Goal: Check status: Check status

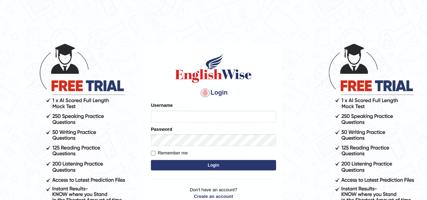
type input "MoneelS"
click at [182, 163] on button "Login" at bounding box center [213, 165] width 125 height 10
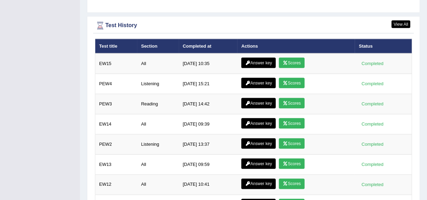
scroll to position [998, 0]
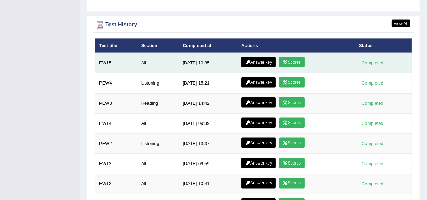
click at [251, 61] on link "Answer key" at bounding box center [258, 62] width 34 height 10
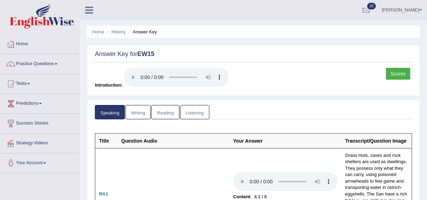
click at [24, 45] on link "Home" at bounding box center [39, 42] width 79 height 17
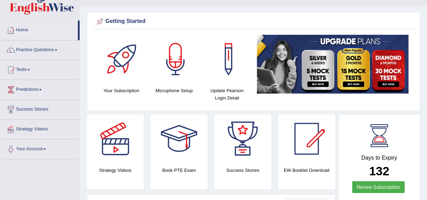
scroll to position [14, 0]
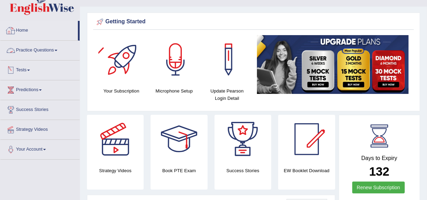
click at [22, 30] on link "Home" at bounding box center [39, 29] width 78 height 17
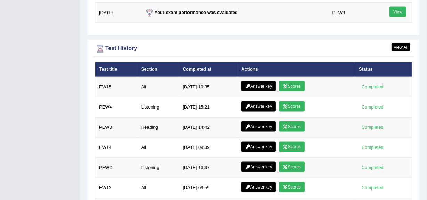
scroll to position [930, 0]
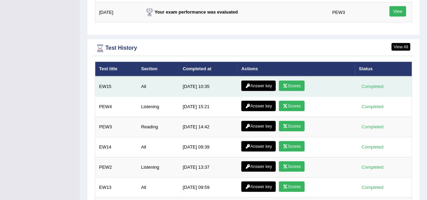
click at [252, 83] on link "Answer key" at bounding box center [258, 86] width 34 height 10
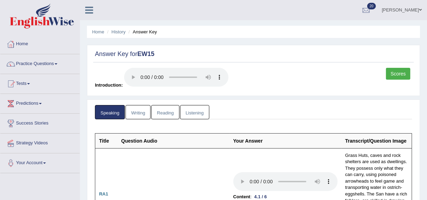
click at [141, 107] on link "Writing" at bounding box center [138, 112] width 25 height 14
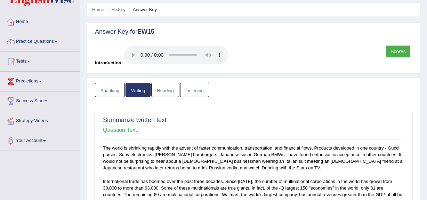
scroll to position [10, 0]
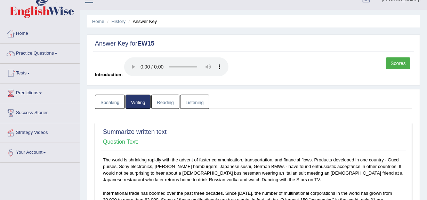
click at [163, 101] on link "Reading" at bounding box center [165, 102] width 28 height 14
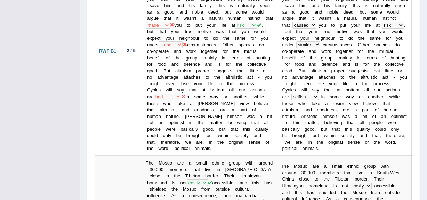
scroll to position [0, 0]
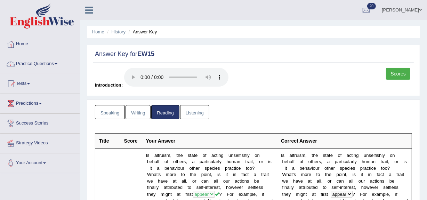
click at [196, 114] on link "Listening" at bounding box center [194, 112] width 29 height 14
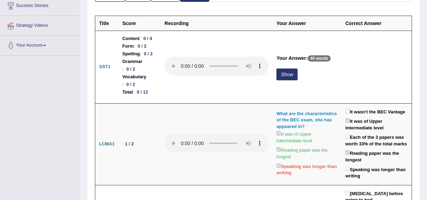
scroll to position [117, 0]
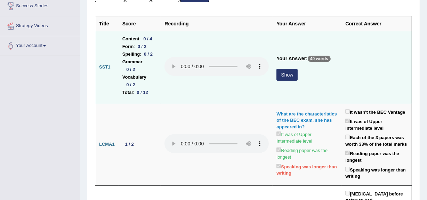
click at [283, 81] on button "Show" at bounding box center [287, 75] width 21 height 12
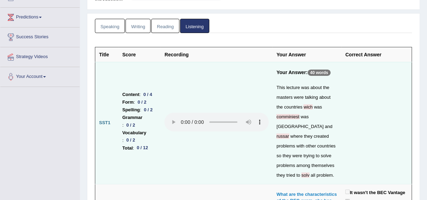
scroll to position [87, 0]
click at [199, 30] on link "Listening" at bounding box center [194, 25] width 29 height 14
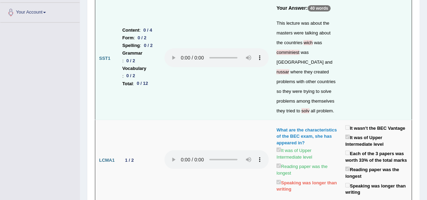
scroll to position [0, 0]
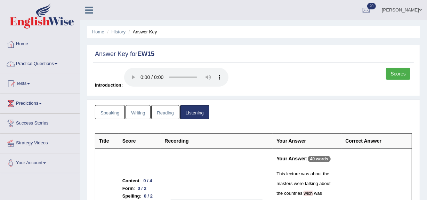
click at [158, 113] on link "Reading" at bounding box center [165, 112] width 28 height 14
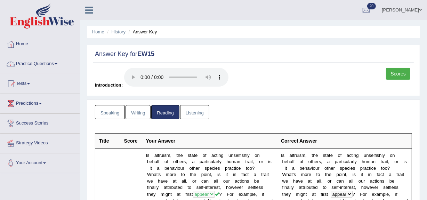
click at [184, 111] on link "Listening" at bounding box center [194, 112] width 29 height 14
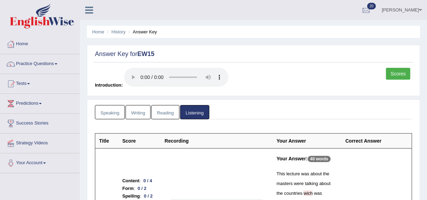
click at [25, 43] on link "Home" at bounding box center [39, 42] width 79 height 17
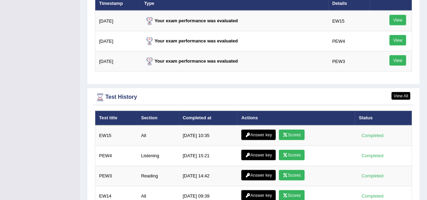
scroll to position [881, 0]
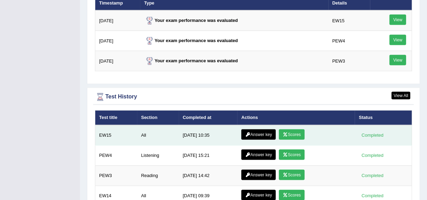
click at [292, 133] on link "Scores" at bounding box center [292, 134] width 26 height 10
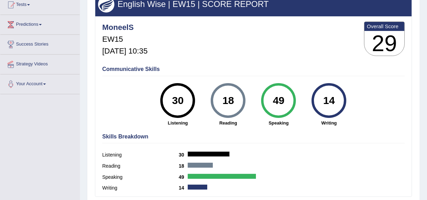
scroll to position [40, 0]
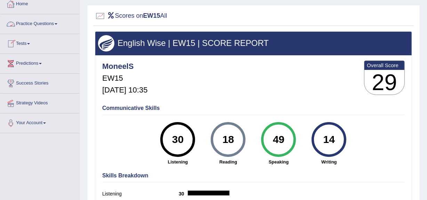
click at [21, 1] on link "Home" at bounding box center [39, 2] width 79 height 17
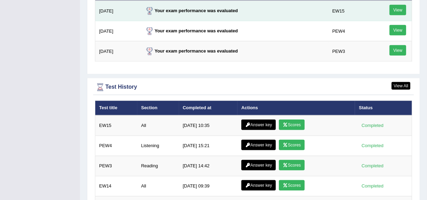
scroll to position [891, 0]
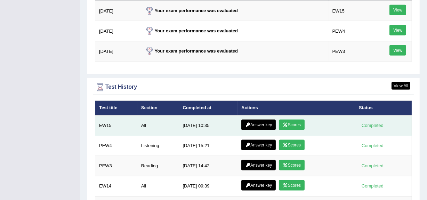
click at [300, 123] on link "Scores" at bounding box center [292, 125] width 26 height 10
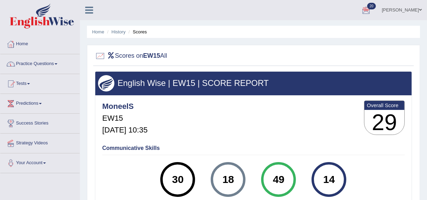
click at [25, 63] on link "Practice Questions" at bounding box center [39, 62] width 79 height 17
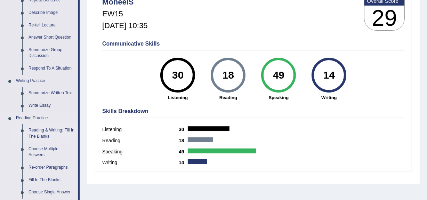
scroll to position [100, 0]
